Goal: Information Seeking & Learning: Understand process/instructions

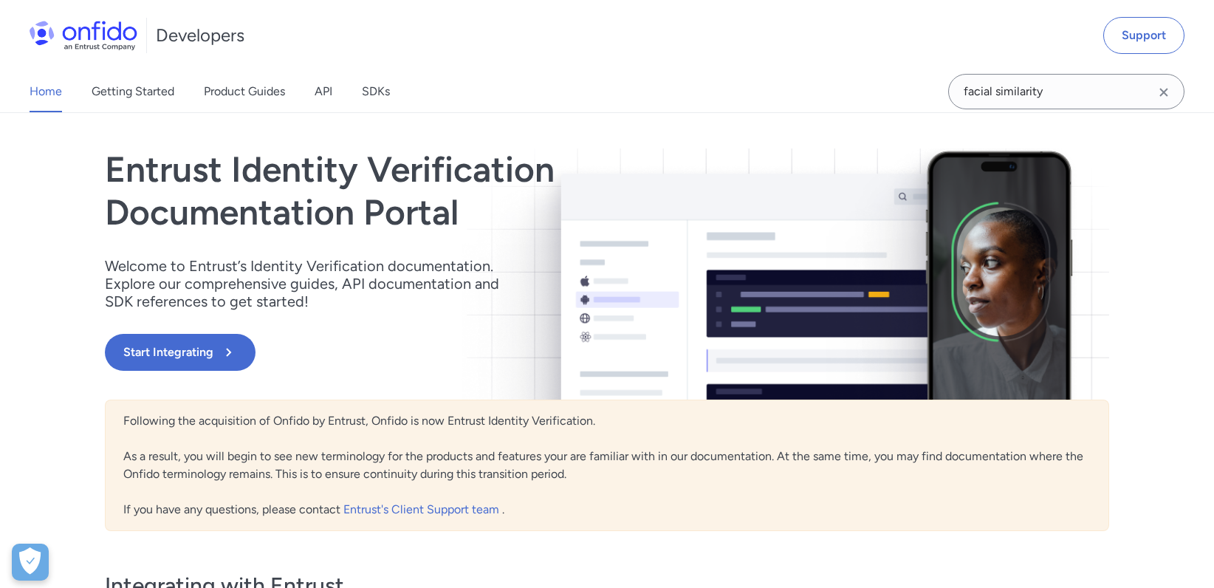
drag, startPoint x: 329, startPoint y: 91, endPoint x: 301, endPoint y: 112, distance: 34.3
click at [298, 112] on div "Home Getting Started Product Guides API SDKs" at bounding box center [224, 91] width 449 height 41
click at [316, 93] on link "API" at bounding box center [324, 91] width 18 height 41
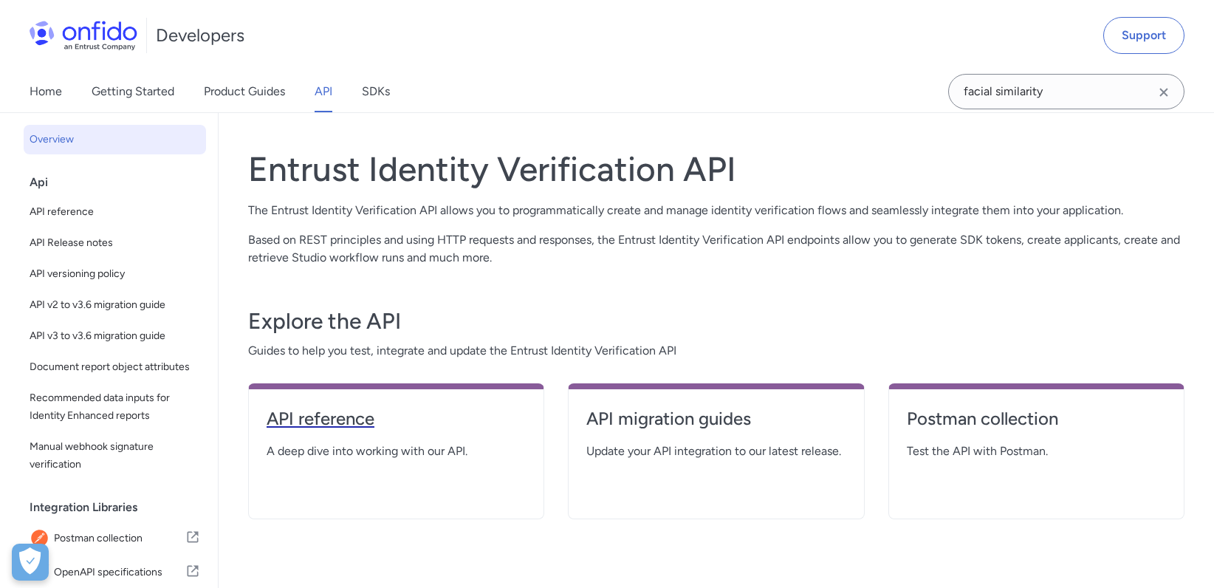
click at [335, 427] on h4 "API reference" at bounding box center [396, 419] width 259 height 24
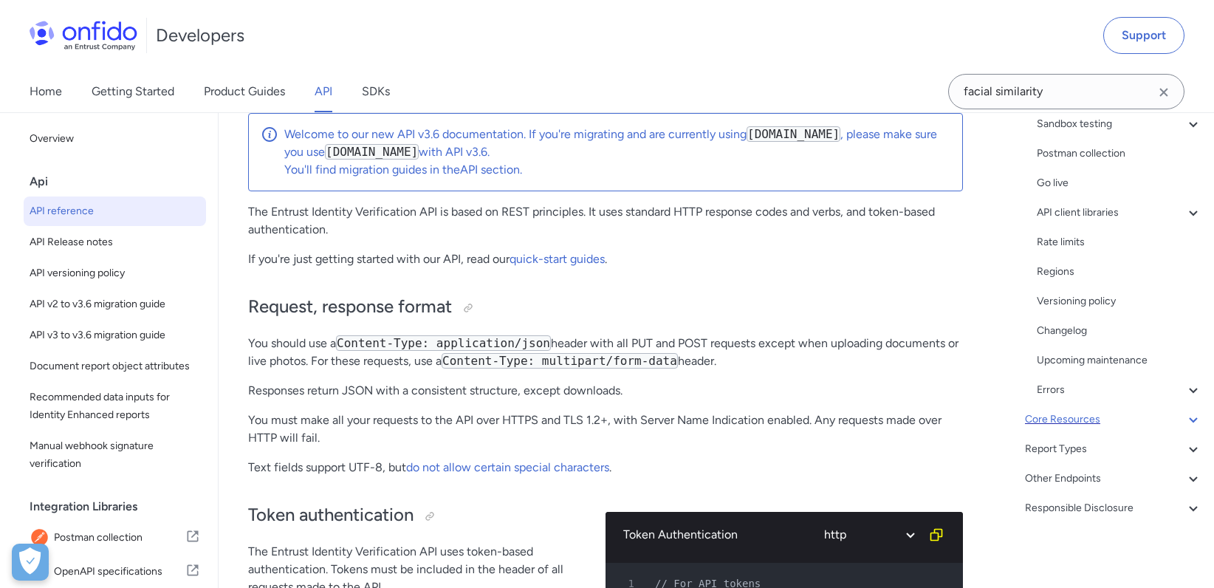
scroll to position [172, 0]
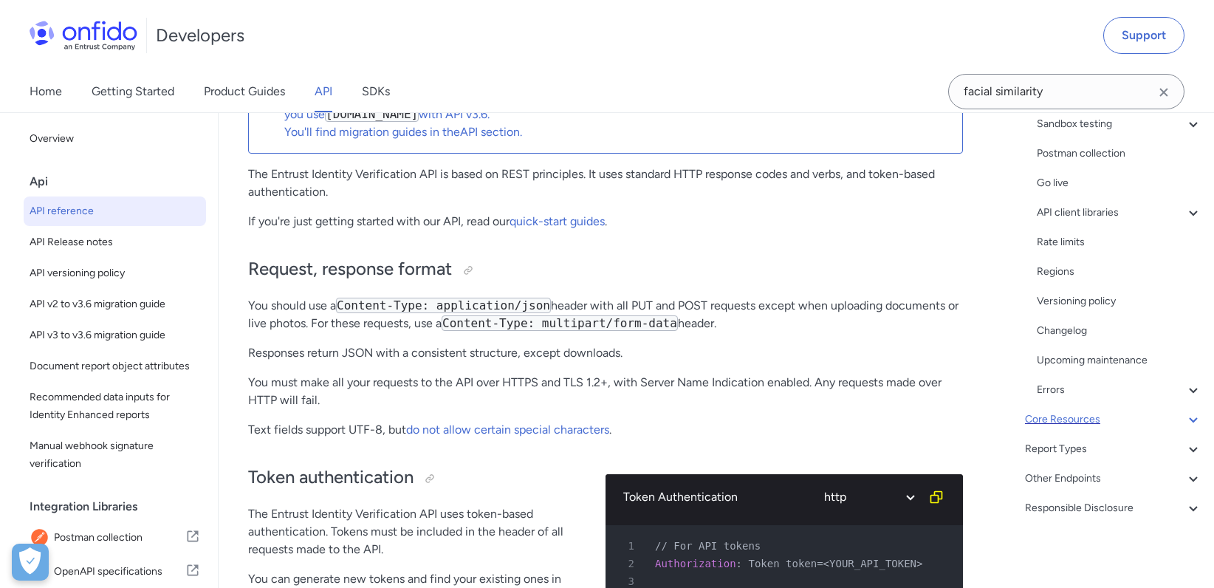
click at [1087, 419] on div "Core Resources" at bounding box center [1113, 420] width 177 height 18
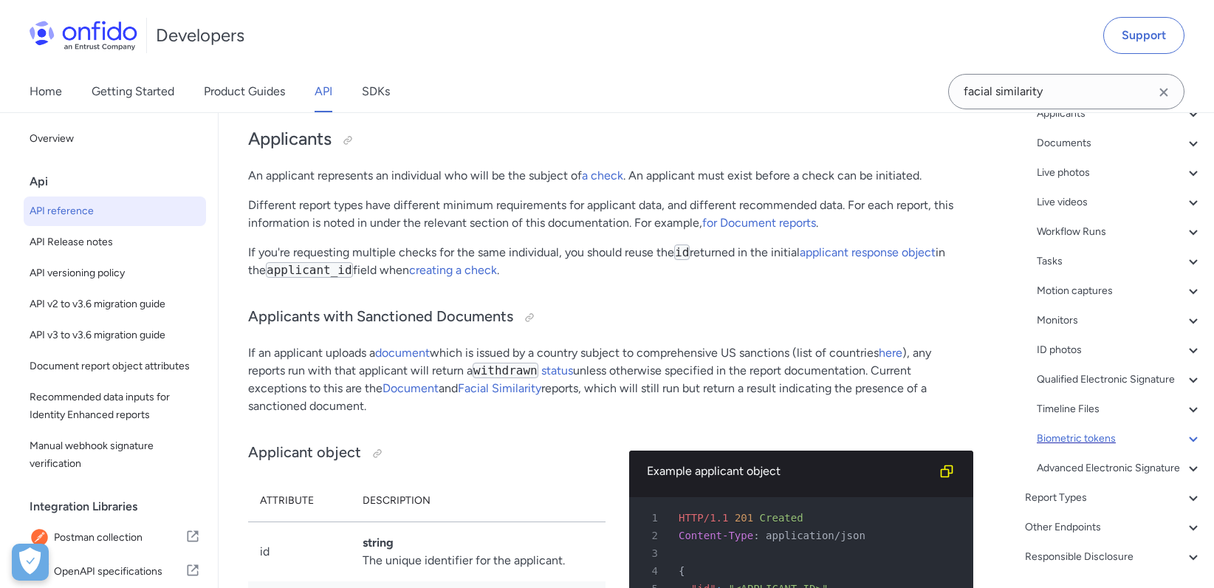
scroll to position [227, 0]
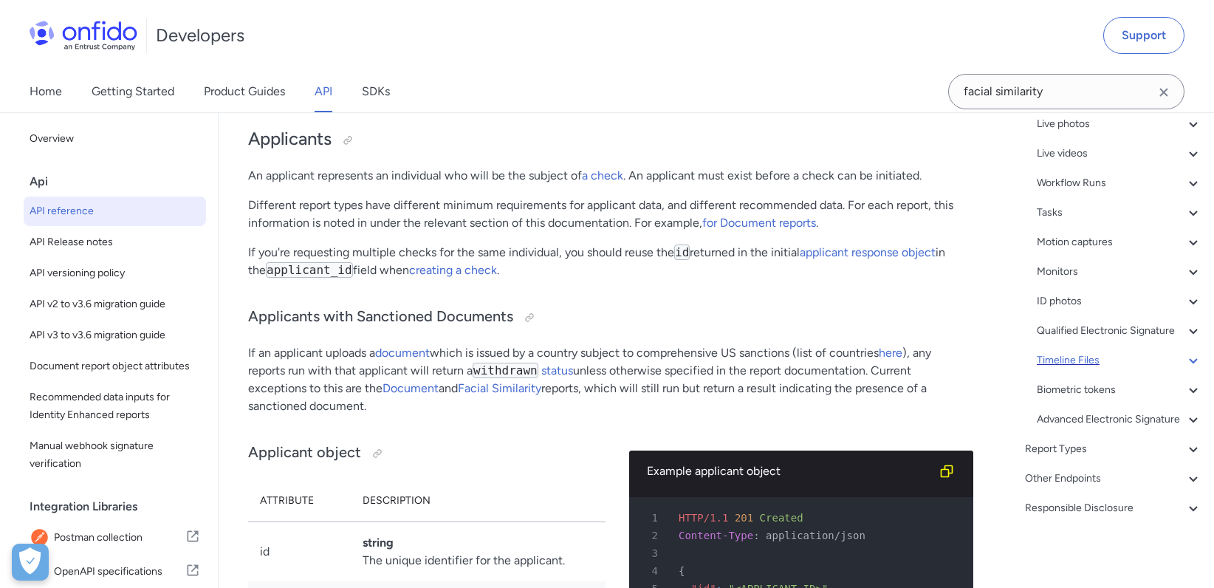
click at [1092, 369] on div "Timeline Files" at bounding box center [1119, 361] width 165 height 18
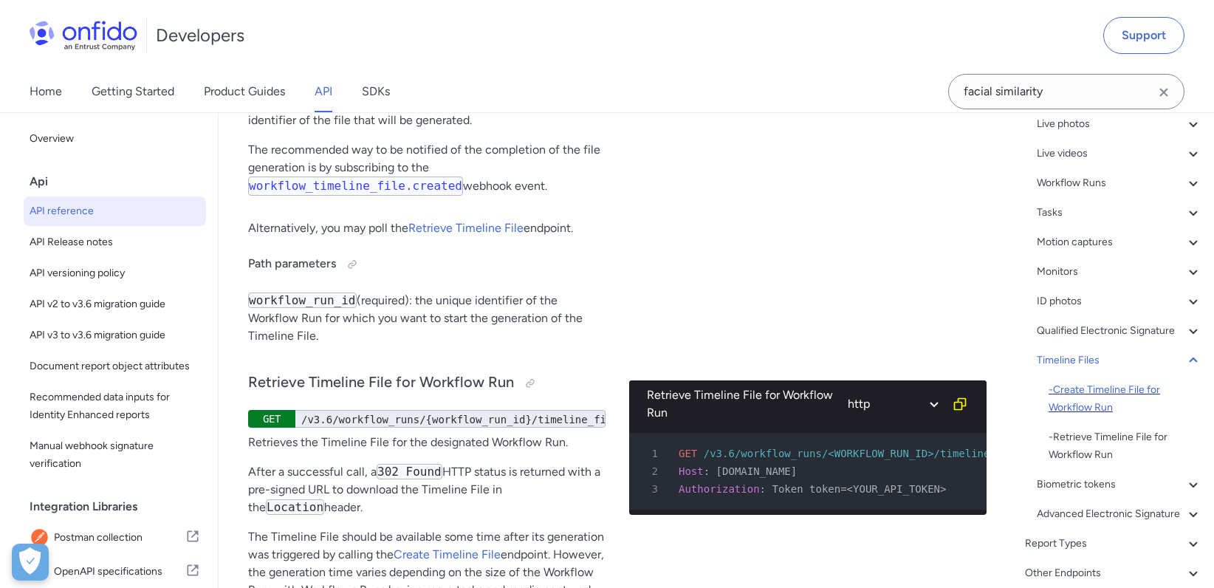
click at [1110, 417] on div "- Create Timeline File for Workflow Run" at bounding box center [1126, 398] width 154 height 35
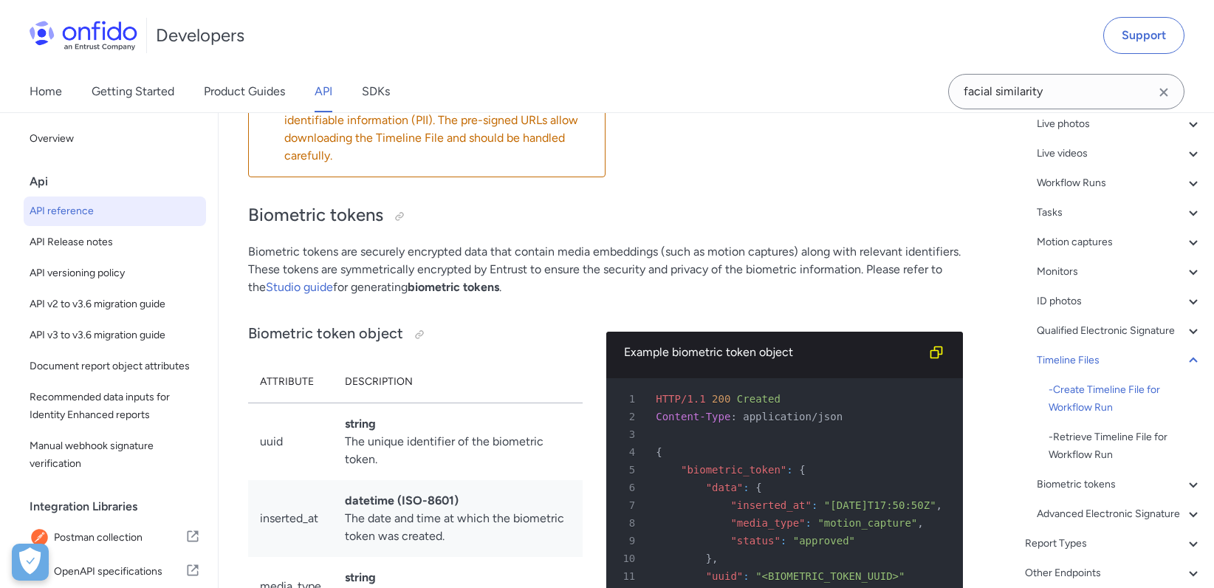
drag, startPoint x: 316, startPoint y: 252, endPoint x: 420, endPoint y: 260, distance: 104.4
drag, startPoint x: 420, startPoint y: 260, endPoint x: 461, endPoint y: 270, distance: 41.9
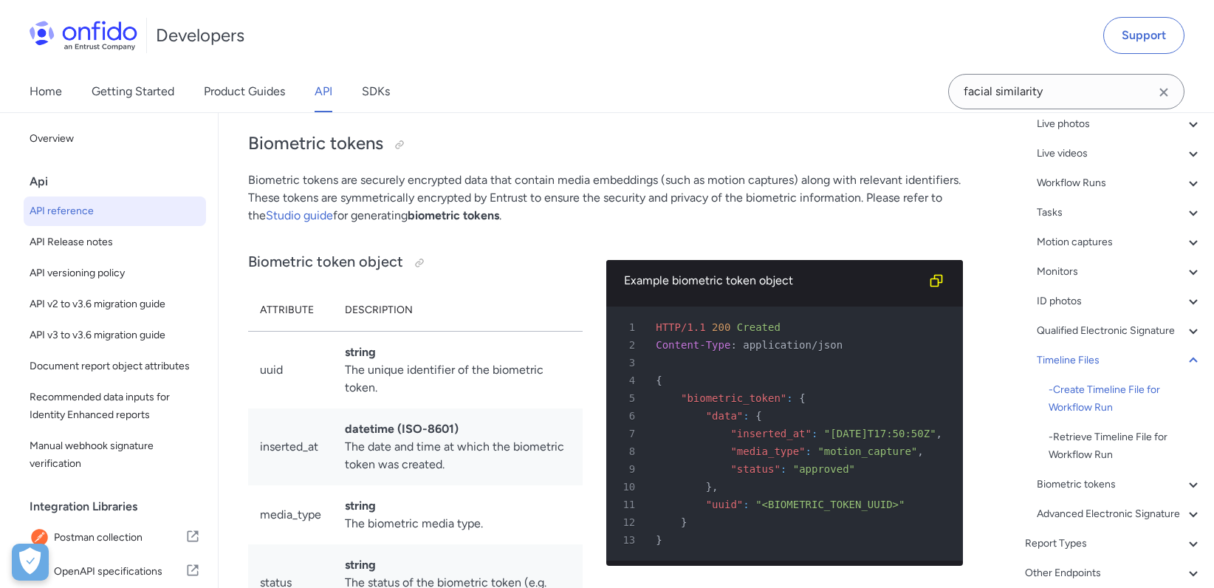
drag, startPoint x: 543, startPoint y: 441, endPoint x: 539, endPoint y: 479, distance: 37.8
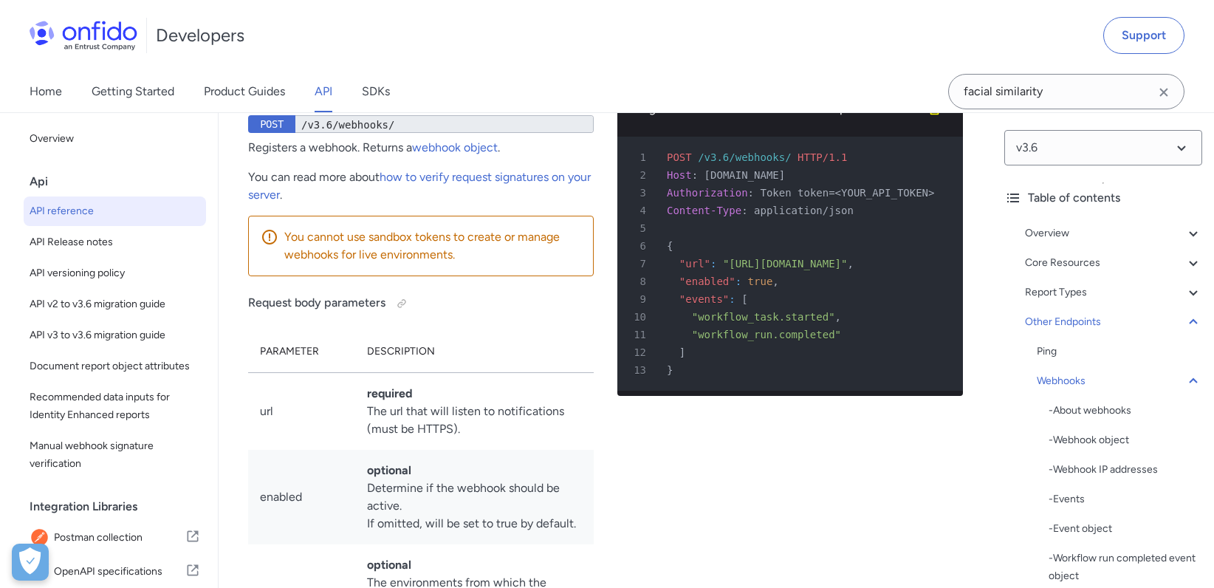
drag, startPoint x: 741, startPoint y: 452, endPoint x: 757, endPoint y: 452, distance: 16.2
drag, startPoint x: 781, startPoint y: 448, endPoint x: 736, endPoint y: 453, distance: 45.3
drag, startPoint x: 801, startPoint y: 410, endPoint x: 796, endPoint y: 445, distance: 35.7
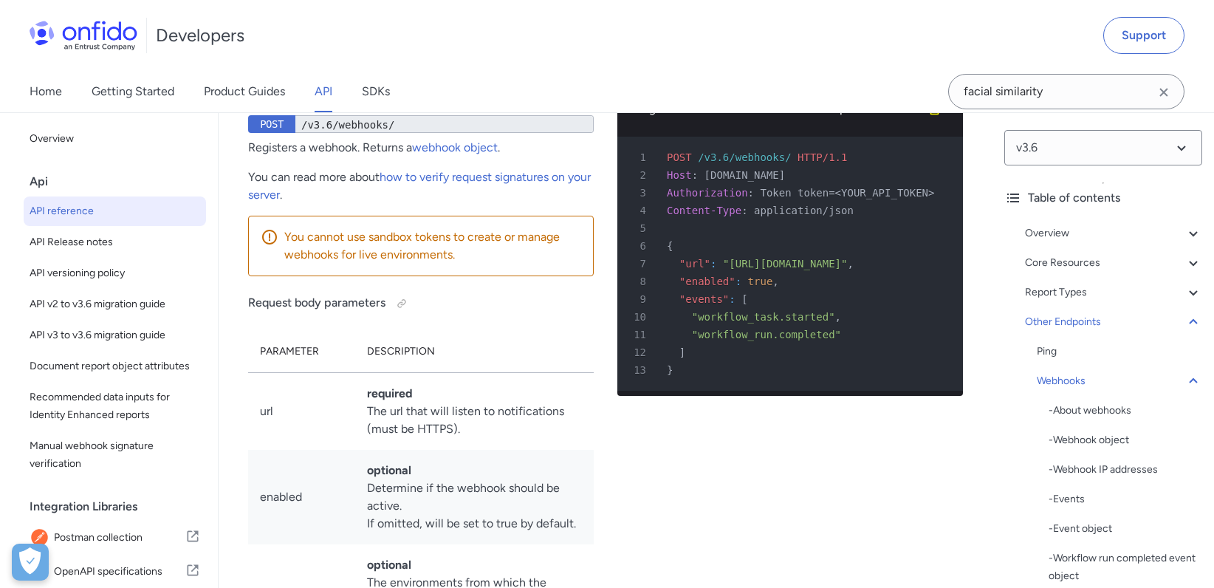
drag, startPoint x: 776, startPoint y: 462, endPoint x: 722, endPoint y: 453, distance: 55.4
drag, startPoint x: 718, startPoint y: 470, endPoint x: 673, endPoint y: 465, distance: 45.3
drag, startPoint x: 716, startPoint y: 462, endPoint x: 665, endPoint y: 465, distance: 50.3
drag, startPoint x: 722, startPoint y: 448, endPoint x: 789, endPoint y: 456, distance: 68.4
drag, startPoint x: 809, startPoint y: 456, endPoint x: 880, endPoint y: 458, distance: 70.9
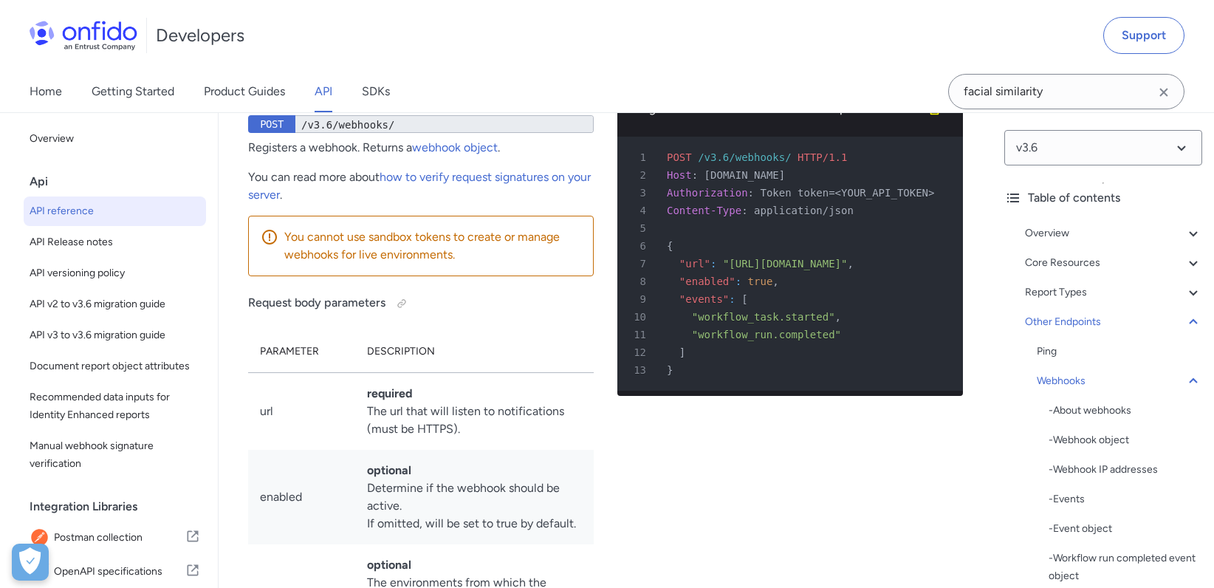
drag, startPoint x: 863, startPoint y: 464, endPoint x: 931, endPoint y: 459, distance: 68.1
drag, startPoint x: 945, startPoint y: 452, endPoint x: 954, endPoint y: 450, distance: 9.9
drag, startPoint x: 936, startPoint y: 450, endPoint x: 677, endPoint y: 441, distance: 259.4
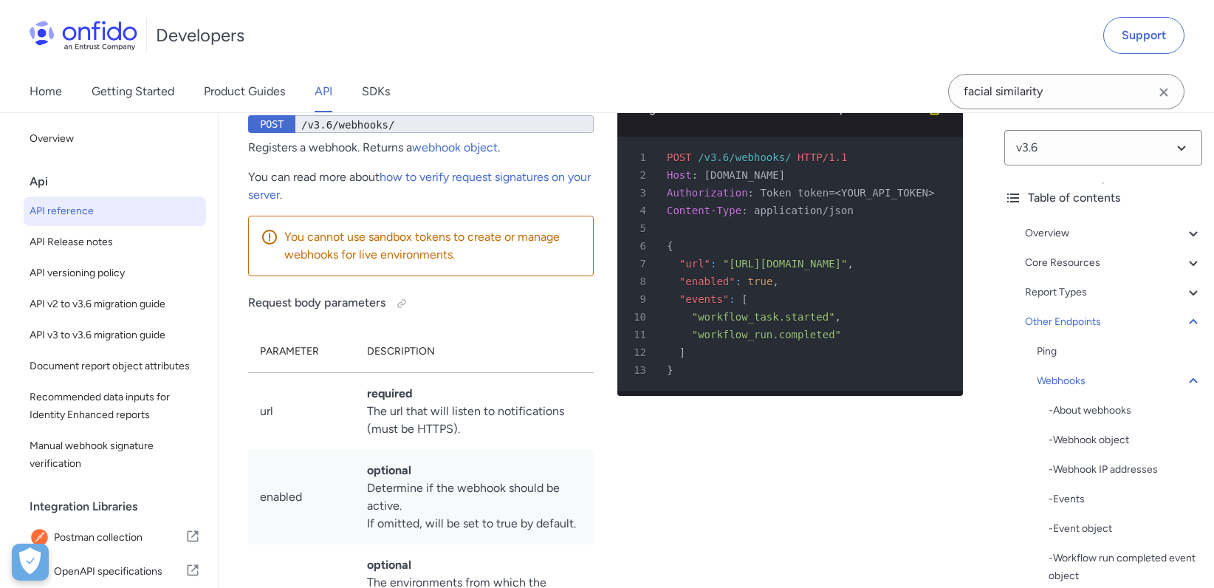
drag, startPoint x: 800, startPoint y: 439, endPoint x: 798, endPoint y: 414, distance: 25.2
drag, startPoint x: 777, startPoint y: 378, endPoint x: 784, endPoint y: 414, distance: 36.9
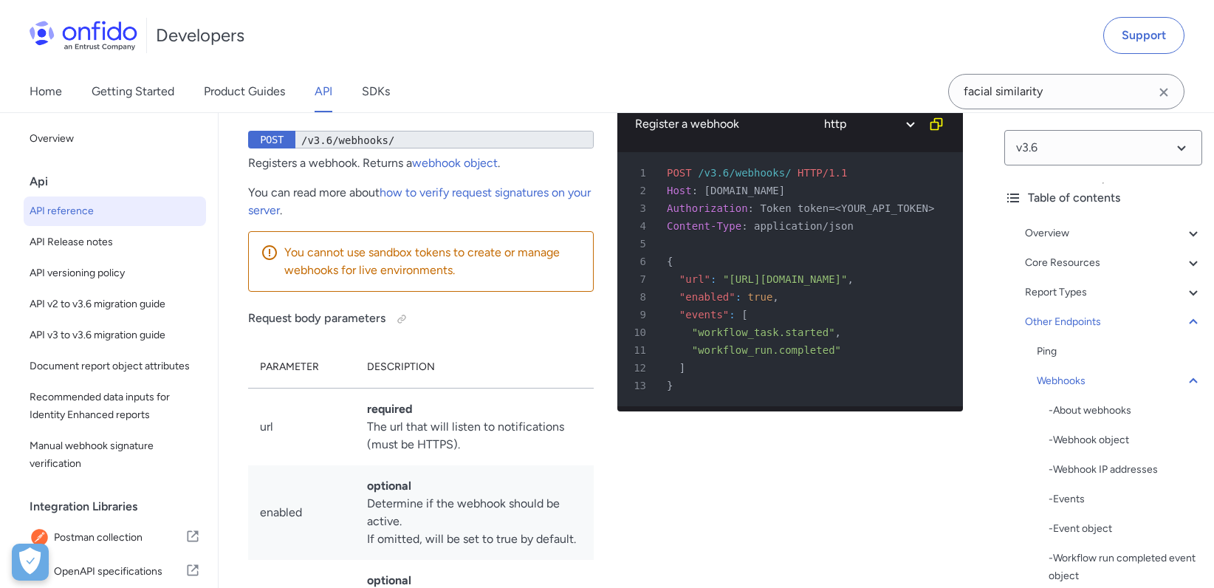
scroll to position [129178, 0]
